Goal: Download file/media

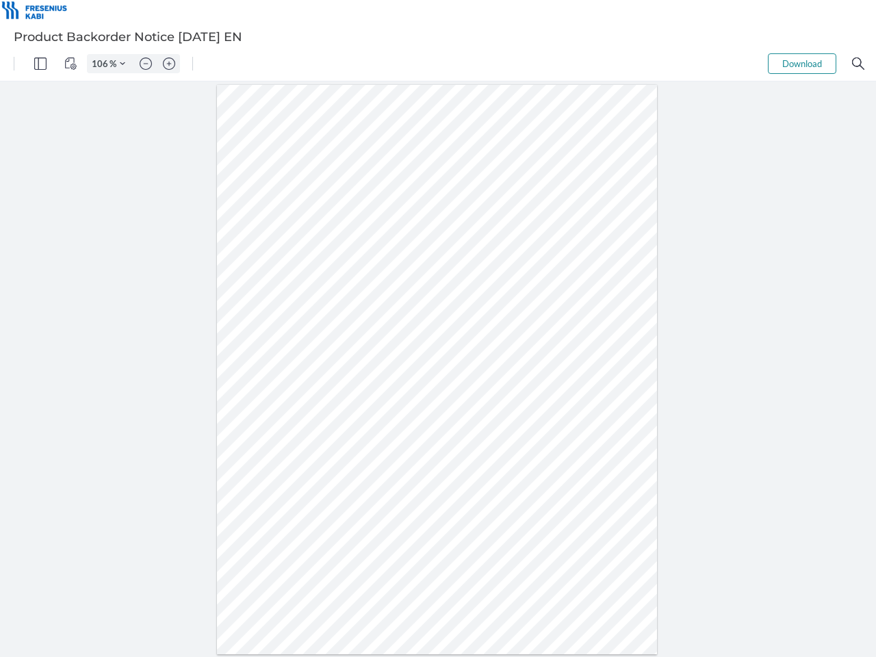
click at [40, 64] on img "Panel" at bounding box center [40, 63] width 12 height 12
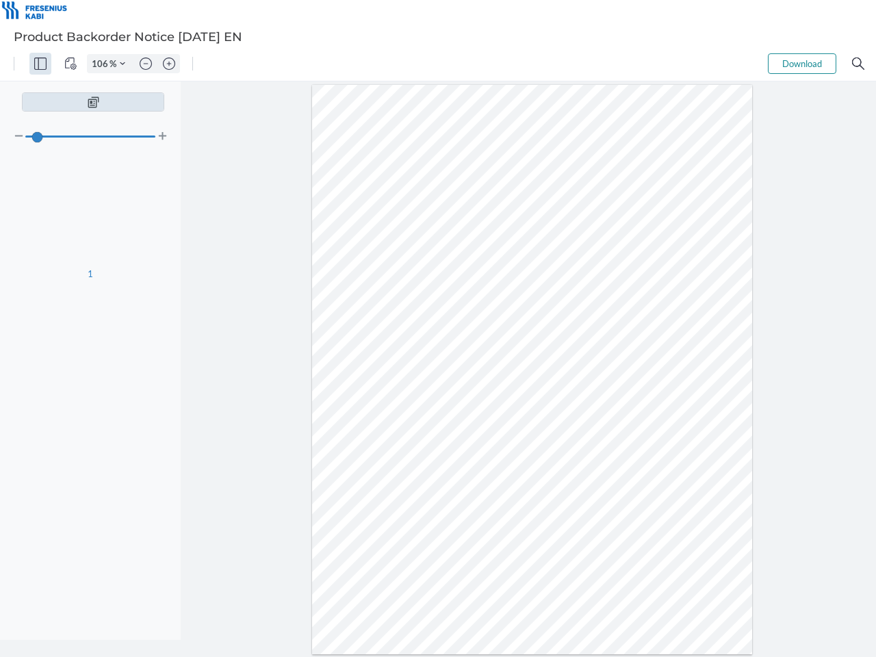
click at [70, 64] on img "View Controls" at bounding box center [70, 63] width 12 height 12
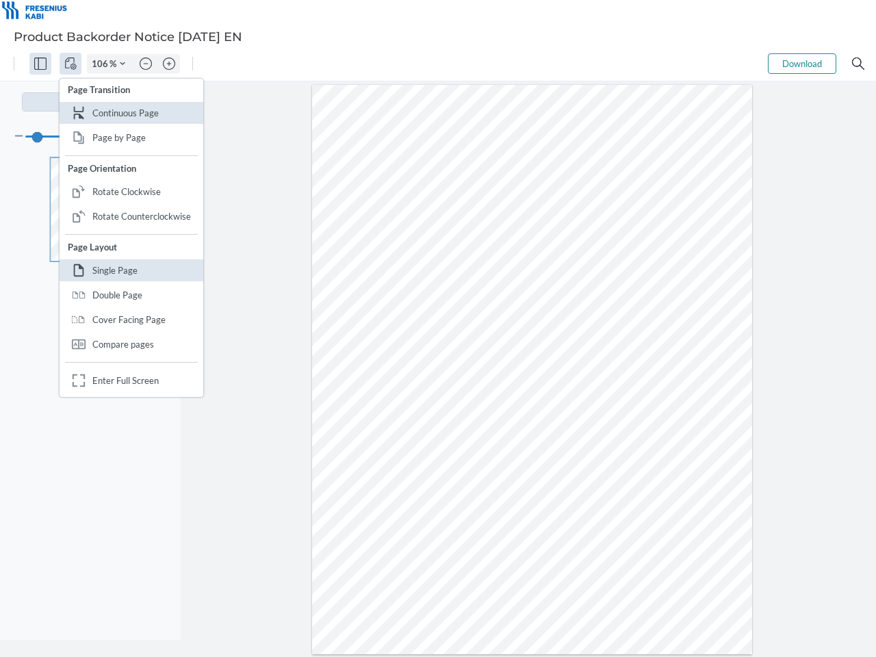
click at [102, 64] on input "106" at bounding box center [99, 63] width 22 height 12
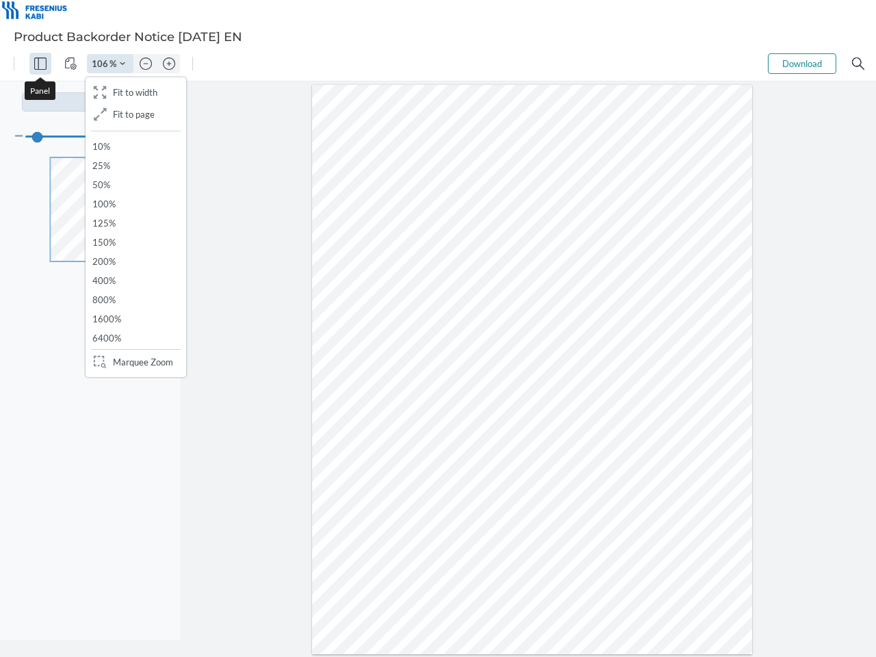
click at [122, 64] on img "Zoom Controls" at bounding box center [122, 63] width 5 height 5
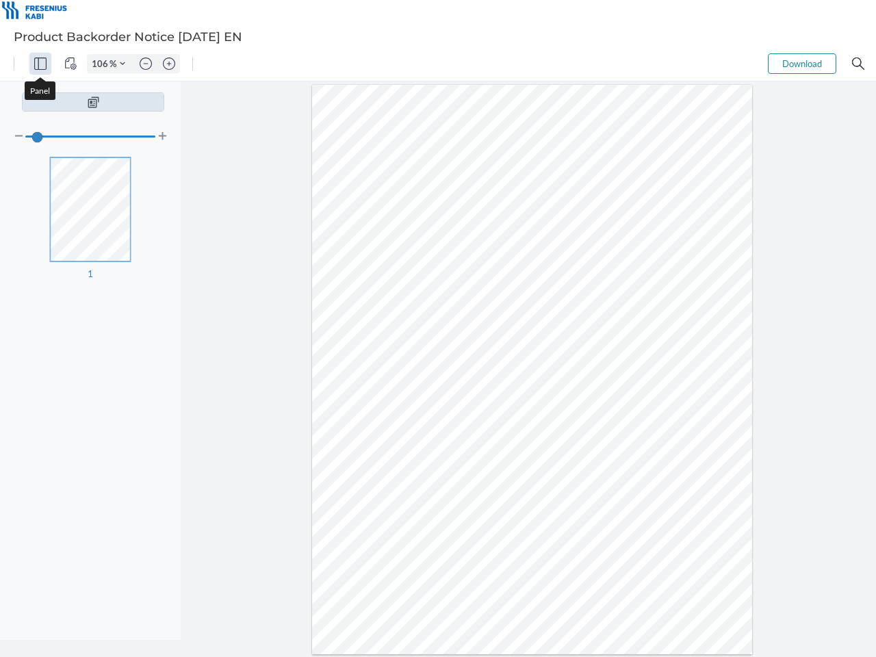
click at [146, 64] on img "Zoom out" at bounding box center [146, 63] width 12 height 12
click at [169, 64] on img "Zoom in" at bounding box center [169, 63] width 12 height 12
type input "106"
click at [802, 64] on button "Download" at bounding box center [802, 63] width 68 height 21
click at [858, 64] on img "Search" at bounding box center [858, 63] width 12 height 12
